Goal: Information Seeking & Learning: Learn about a topic

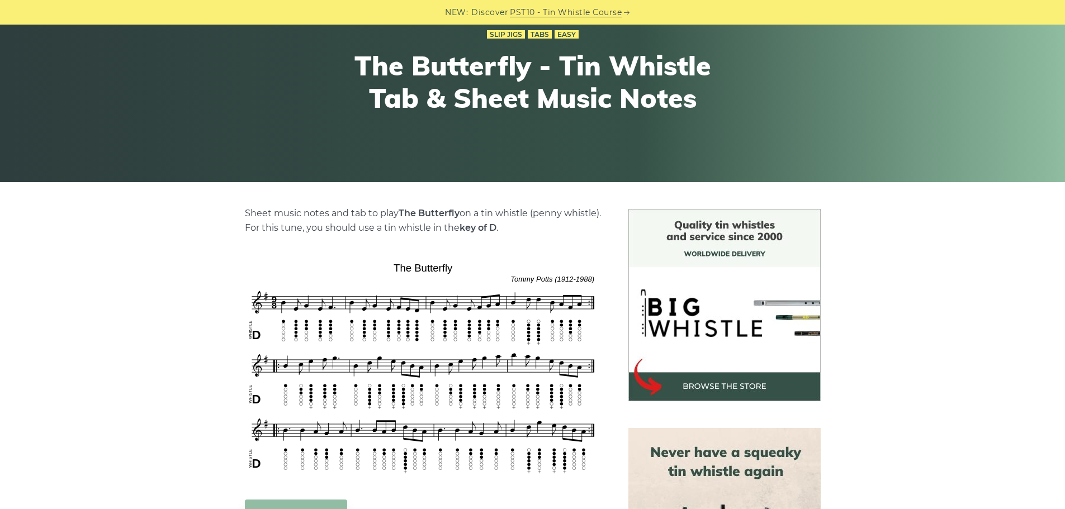
scroll to position [112, 0]
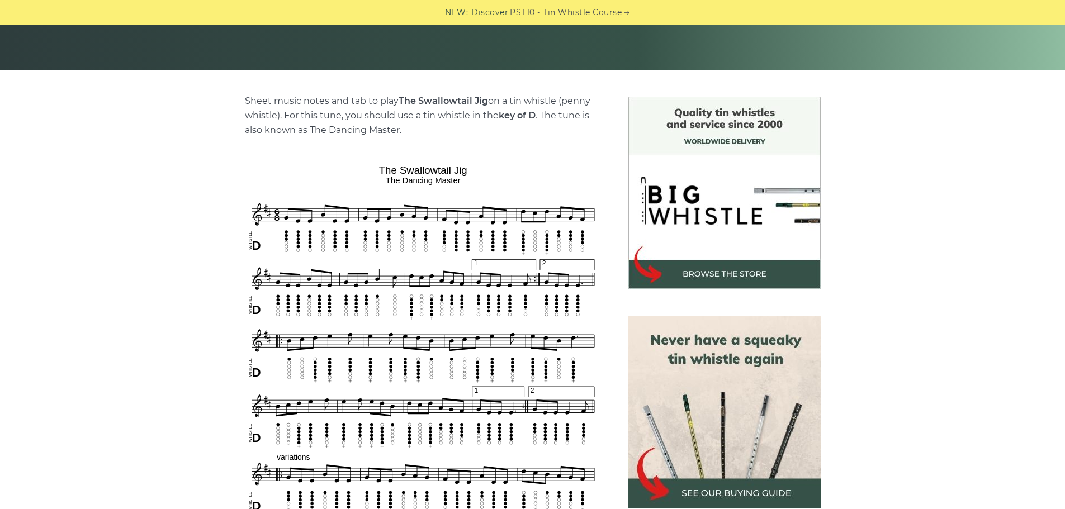
scroll to position [391, 0]
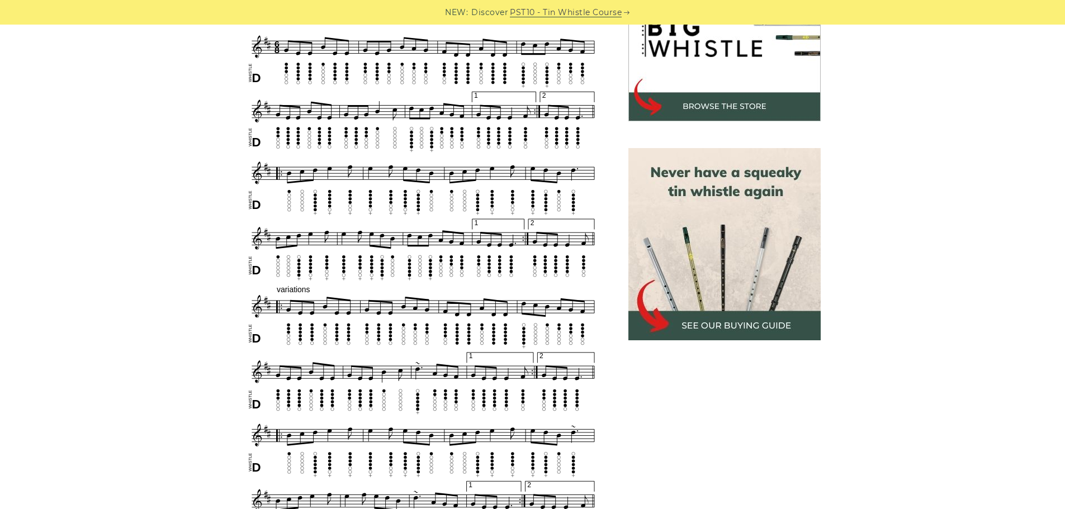
click at [748, 322] on img at bounding box center [724, 244] width 192 height 192
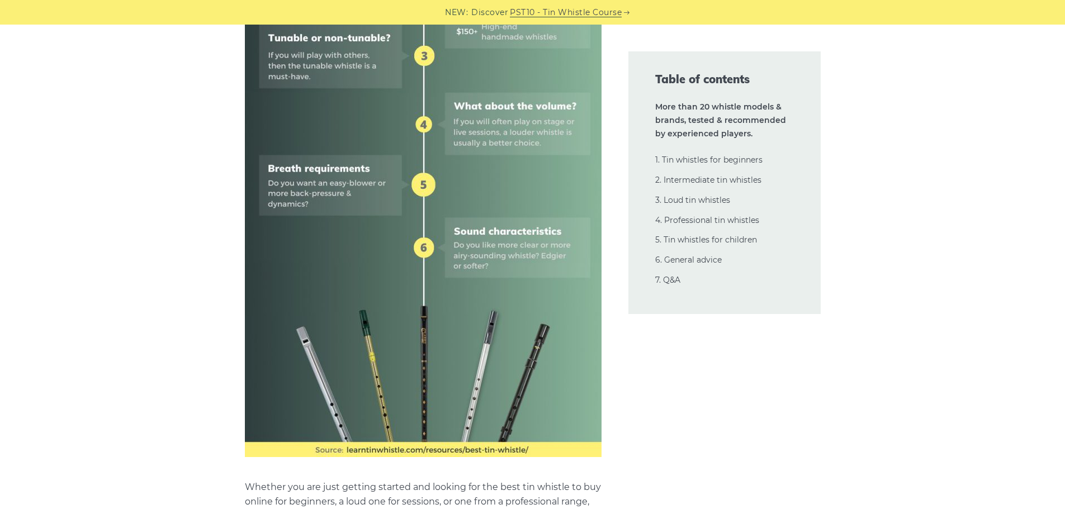
scroll to position [838, 0]
